Goal: Task Accomplishment & Management: Manage account settings

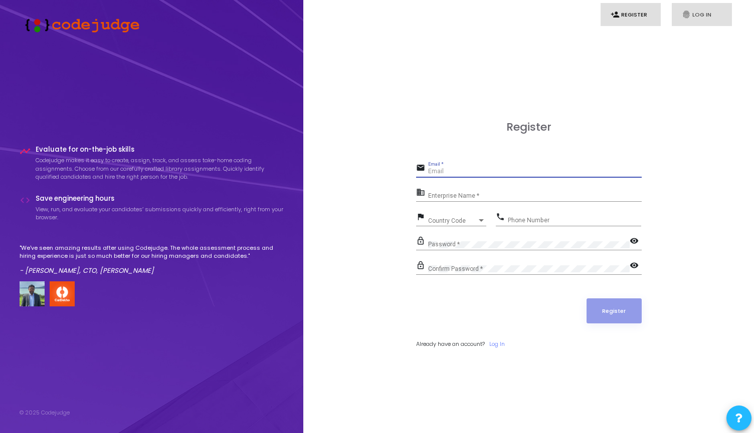
click at [700, 18] on link "fingerprint Log In" at bounding box center [701, 15] width 60 height 24
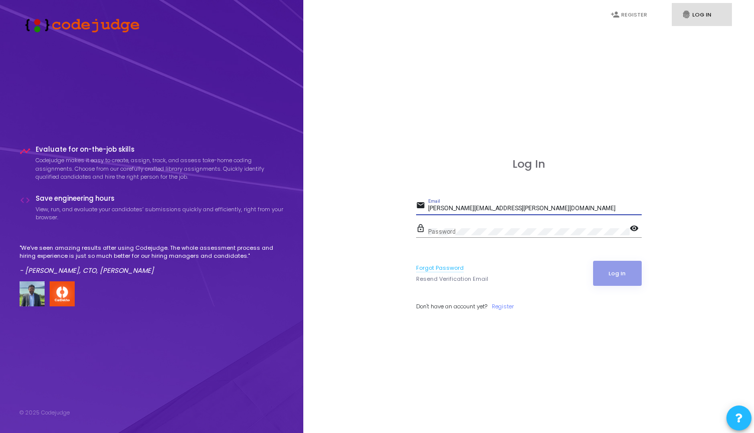
type input "[PERSON_NAME][EMAIL_ADDRESS][PERSON_NAME][DOMAIN_NAME]"
click at [427, 269] on link "Forgot Password" at bounding box center [440, 268] width 48 height 9
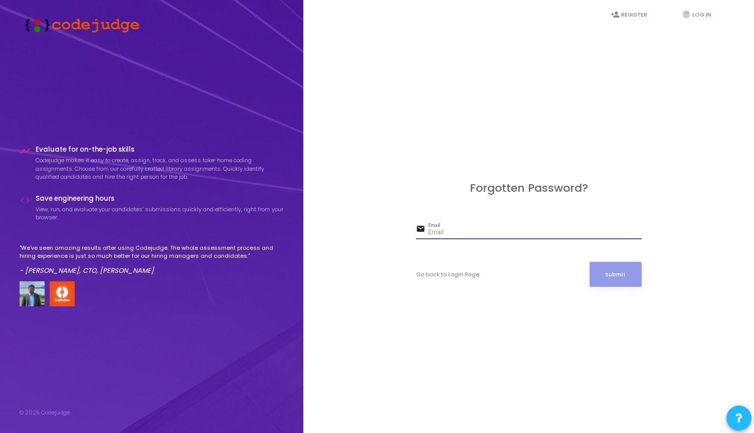
click at [447, 233] on input "Email" at bounding box center [534, 232] width 213 height 7
type input "[PERSON_NAME][EMAIL_ADDRESS][PERSON_NAME][DOMAIN_NAME]"
click at [613, 269] on button "Submit" at bounding box center [615, 274] width 52 height 25
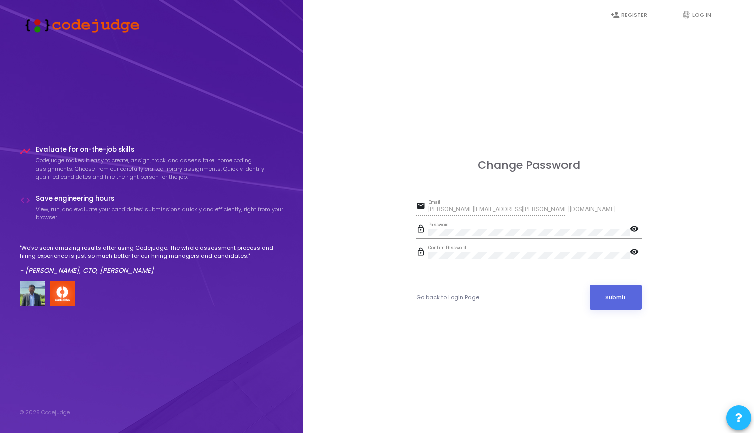
click at [632, 252] on mat-icon "visibility" at bounding box center [635, 253] width 12 height 12
click at [615, 303] on button "Submit" at bounding box center [615, 297] width 52 height 25
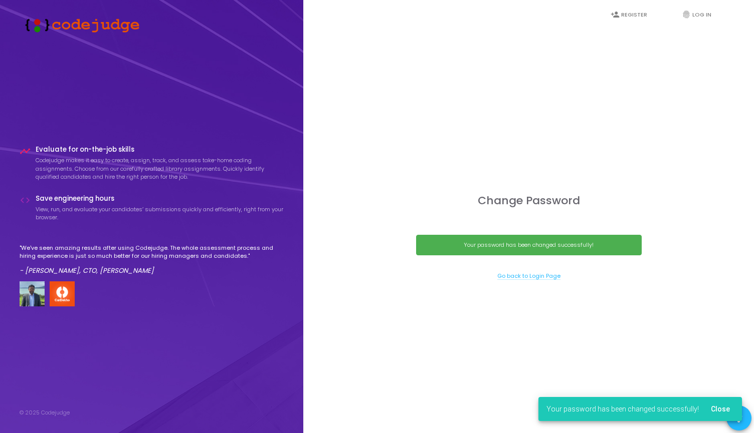
click at [514, 272] on link "Go back to Login Page" at bounding box center [528, 276] width 63 height 9
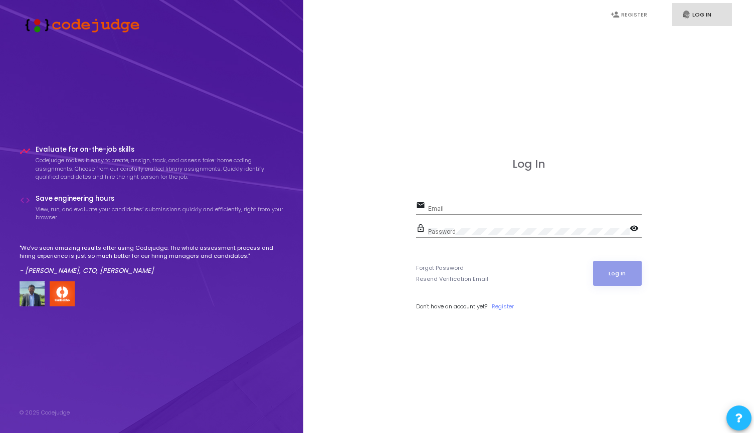
click at [467, 197] on div "Log In email Email lock_outline Password visibility Forgot Password Resend Veri…" at bounding box center [528, 245] width 225 height 175
type input "[PERSON_NAME][EMAIL_ADDRESS][PERSON_NAME][DOMAIN_NAME]"
click at [617, 274] on button "Log In" at bounding box center [617, 273] width 49 height 25
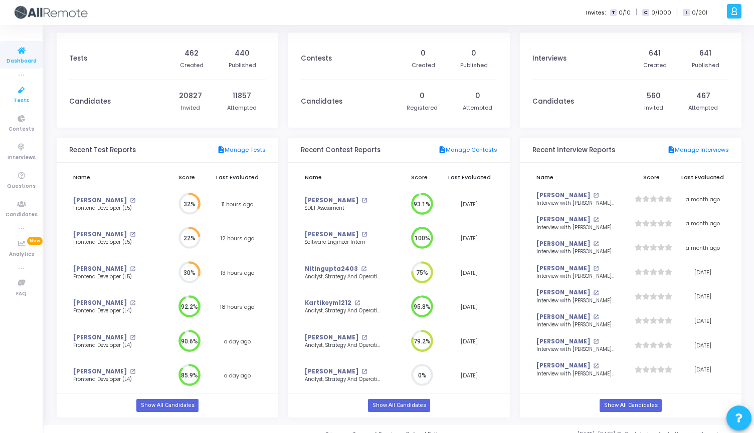
click at [17, 82] on link "Tests" at bounding box center [21, 95] width 43 height 28
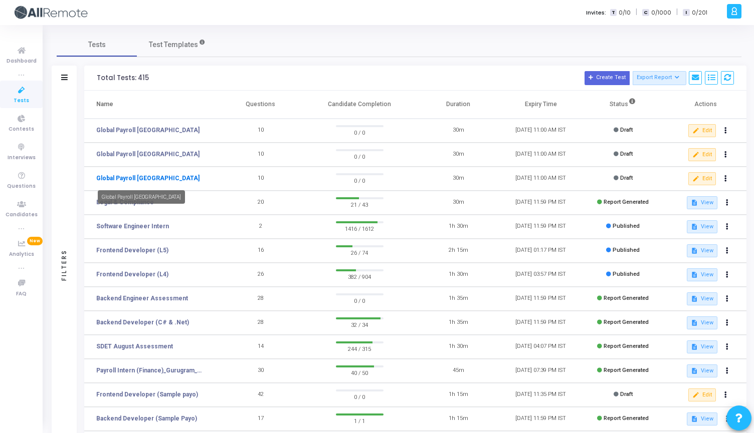
click at [137, 177] on link "Global Payroll [GEOGRAPHIC_DATA]" at bounding box center [147, 178] width 103 height 9
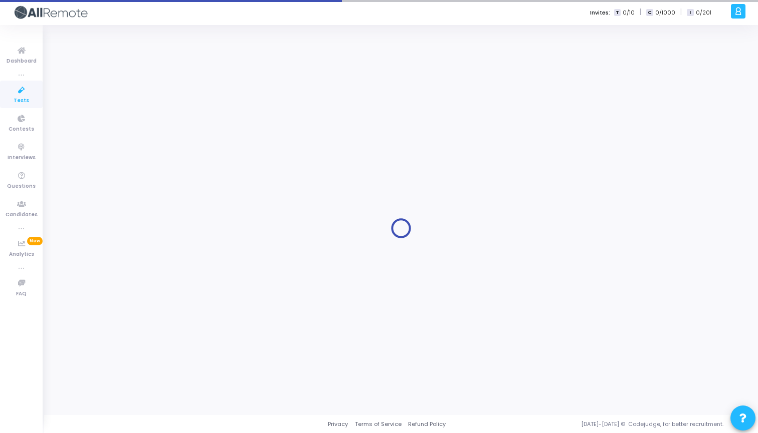
type input "Global Payroll [GEOGRAPHIC_DATA]"
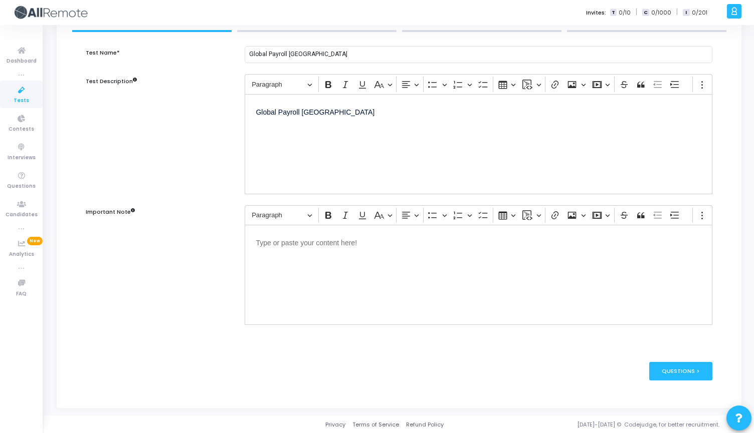
scroll to position [74, 0]
click at [679, 380] on div "Questions >" at bounding box center [681, 372] width 64 height 19
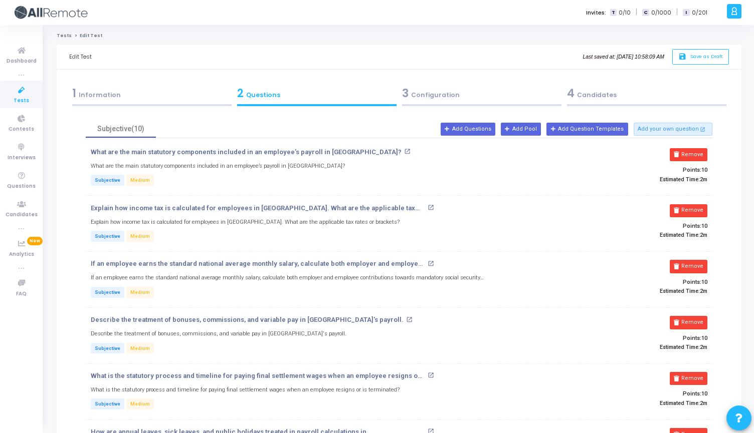
scroll to position [0, 0]
